Goal: Task Accomplishment & Management: Use online tool/utility

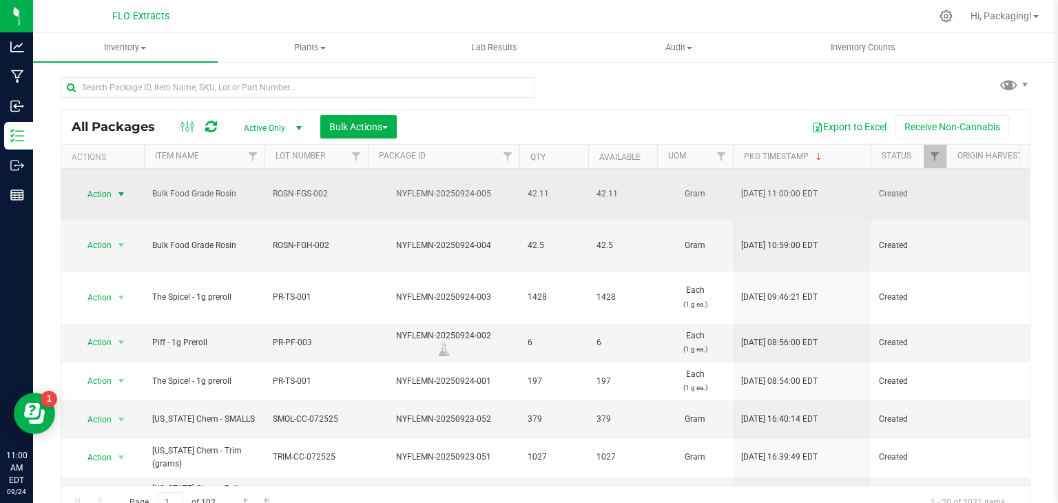
click at [121, 189] on span "select" at bounding box center [121, 194] width 11 height 11
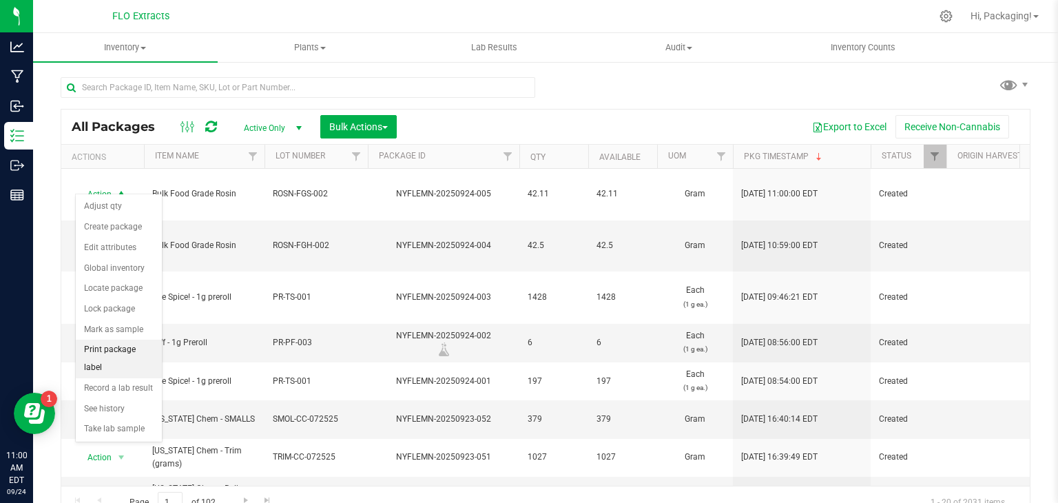
click at [116, 351] on li "Print package label" at bounding box center [119, 359] width 86 height 38
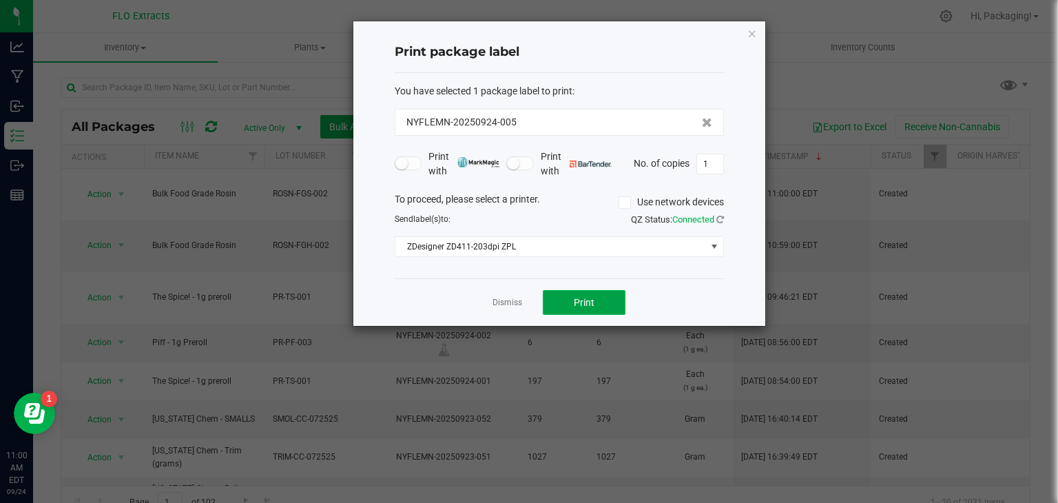
click at [563, 301] on button "Print" at bounding box center [584, 302] width 83 height 25
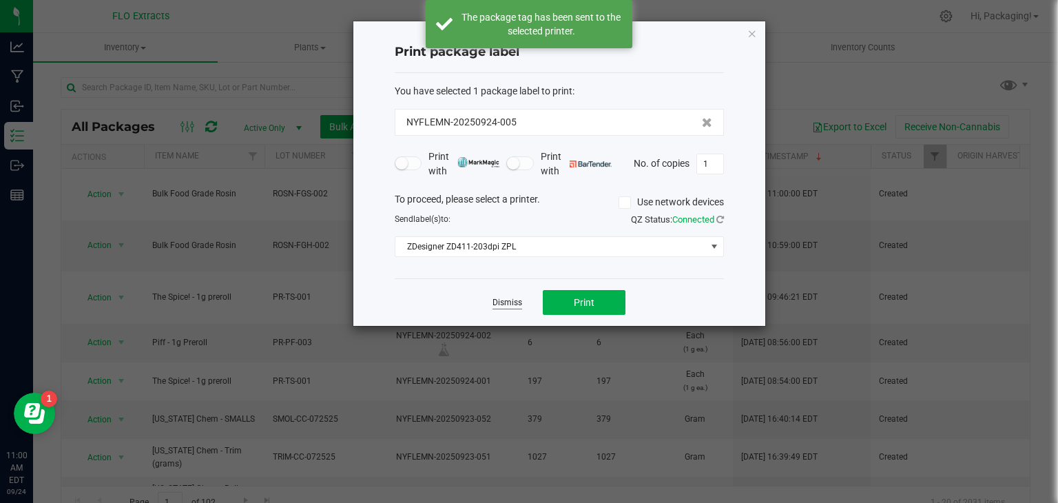
click at [507, 301] on link "Dismiss" at bounding box center [507, 303] width 30 height 12
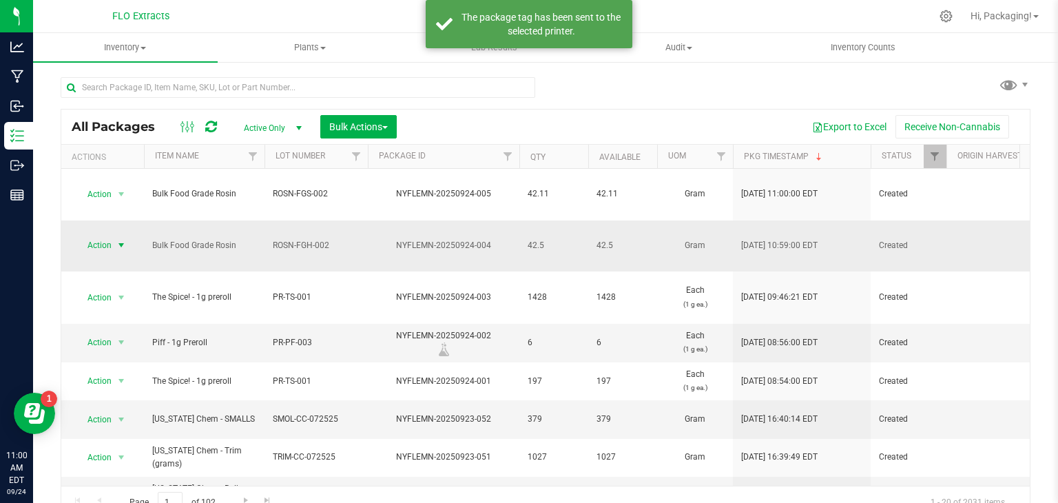
click at [121, 240] on span "select" at bounding box center [121, 245] width 11 height 11
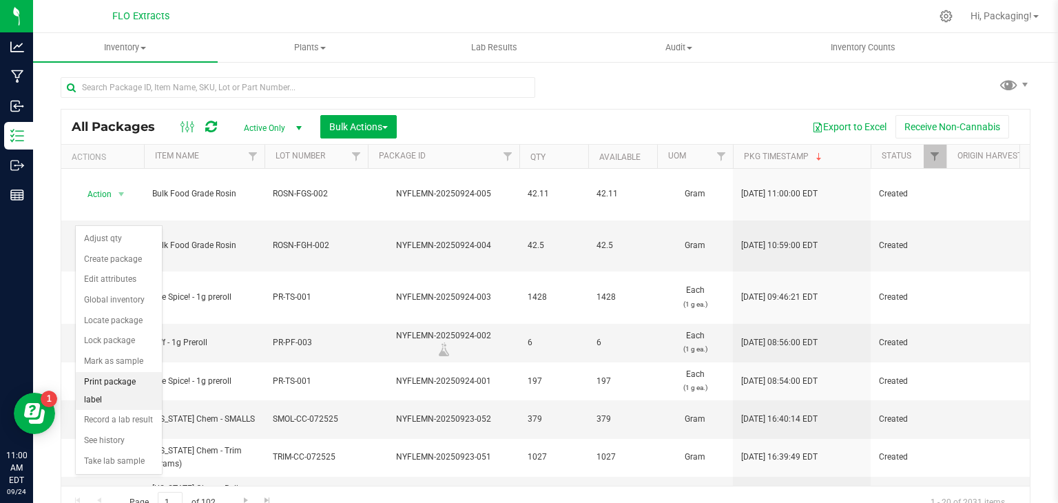
click at [147, 382] on li "Print package label" at bounding box center [119, 391] width 86 height 38
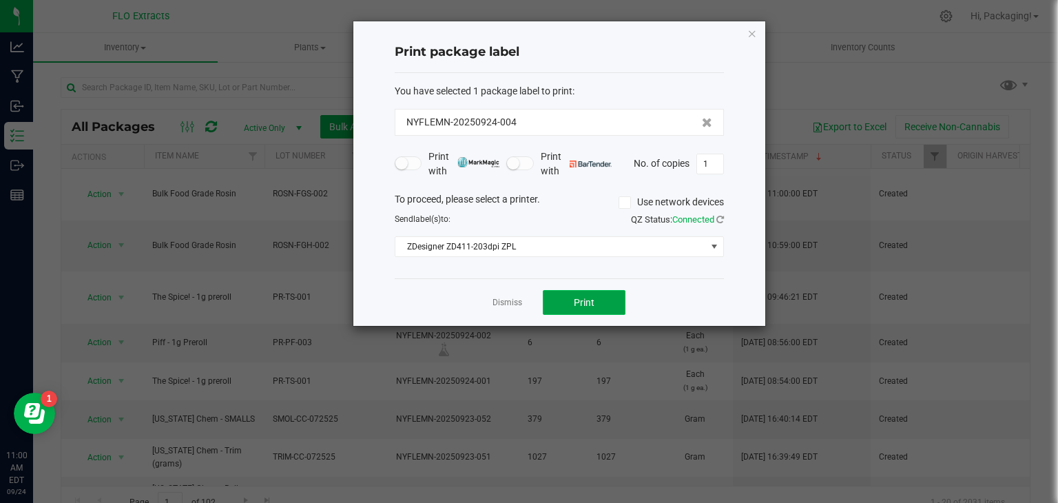
click at [588, 299] on span "Print" at bounding box center [584, 302] width 21 height 11
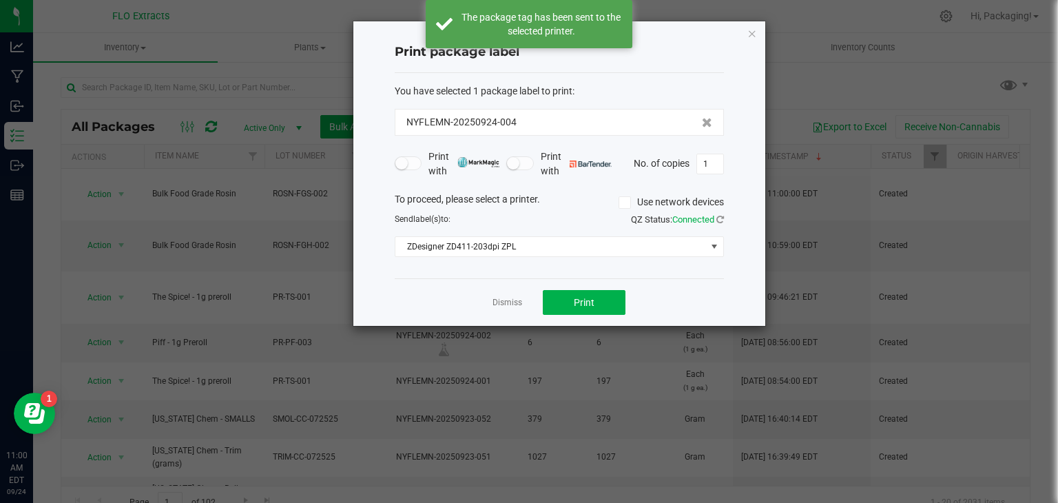
click at [501, 308] on app-cancel-button "Dismiss" at bounding box center [507, 302] width 30 height 14
click at [513, 300] on link "Dismiss" at bounding box center [507, 303] width 30 height 12
